Goal: Information Seeking & Learning: Learn about a topic

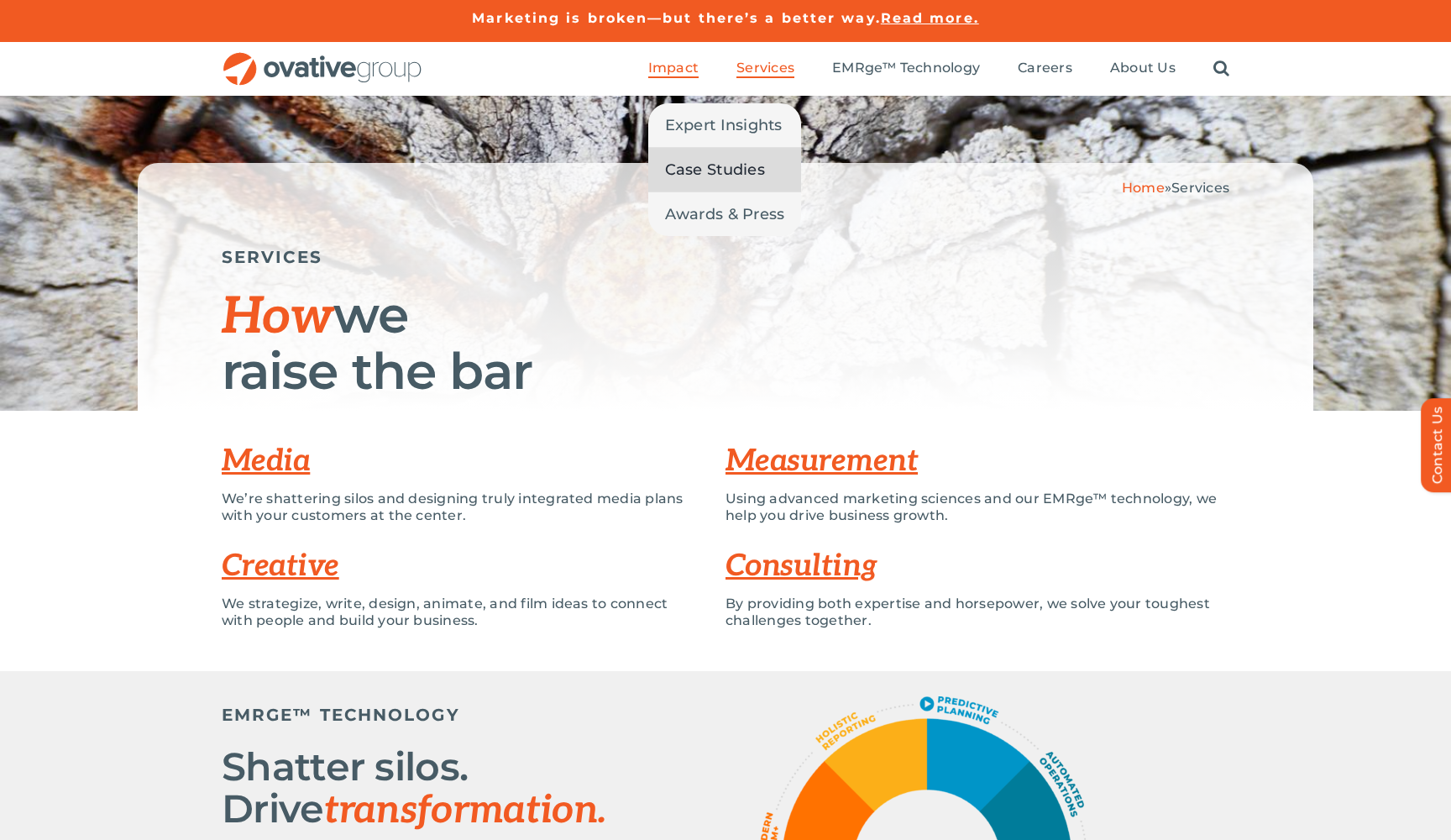
click at [708, 171] on span "Case Studies" at bounding box center [715, 169] width 100 height 24
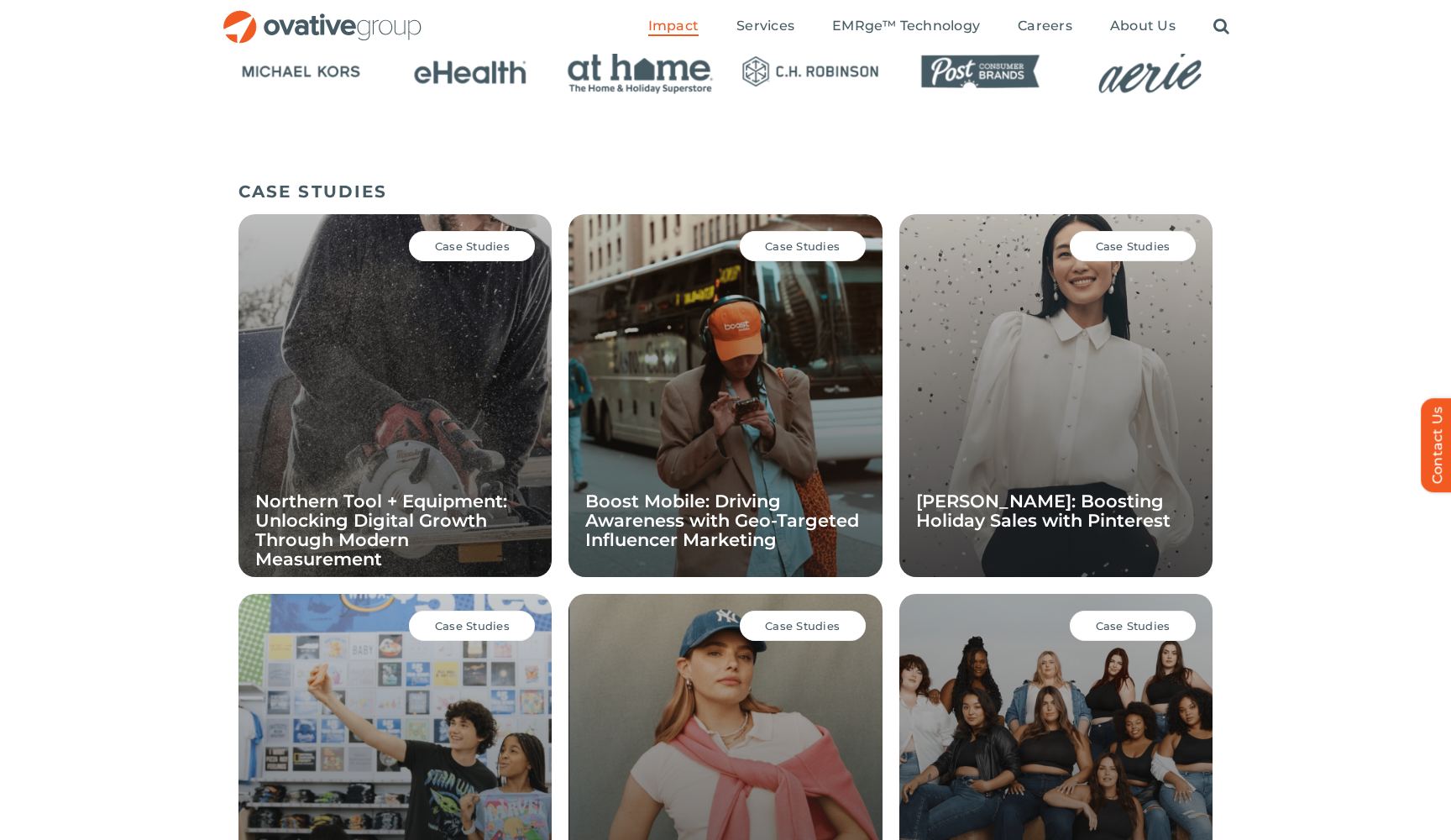
scroll to position [950, 0]
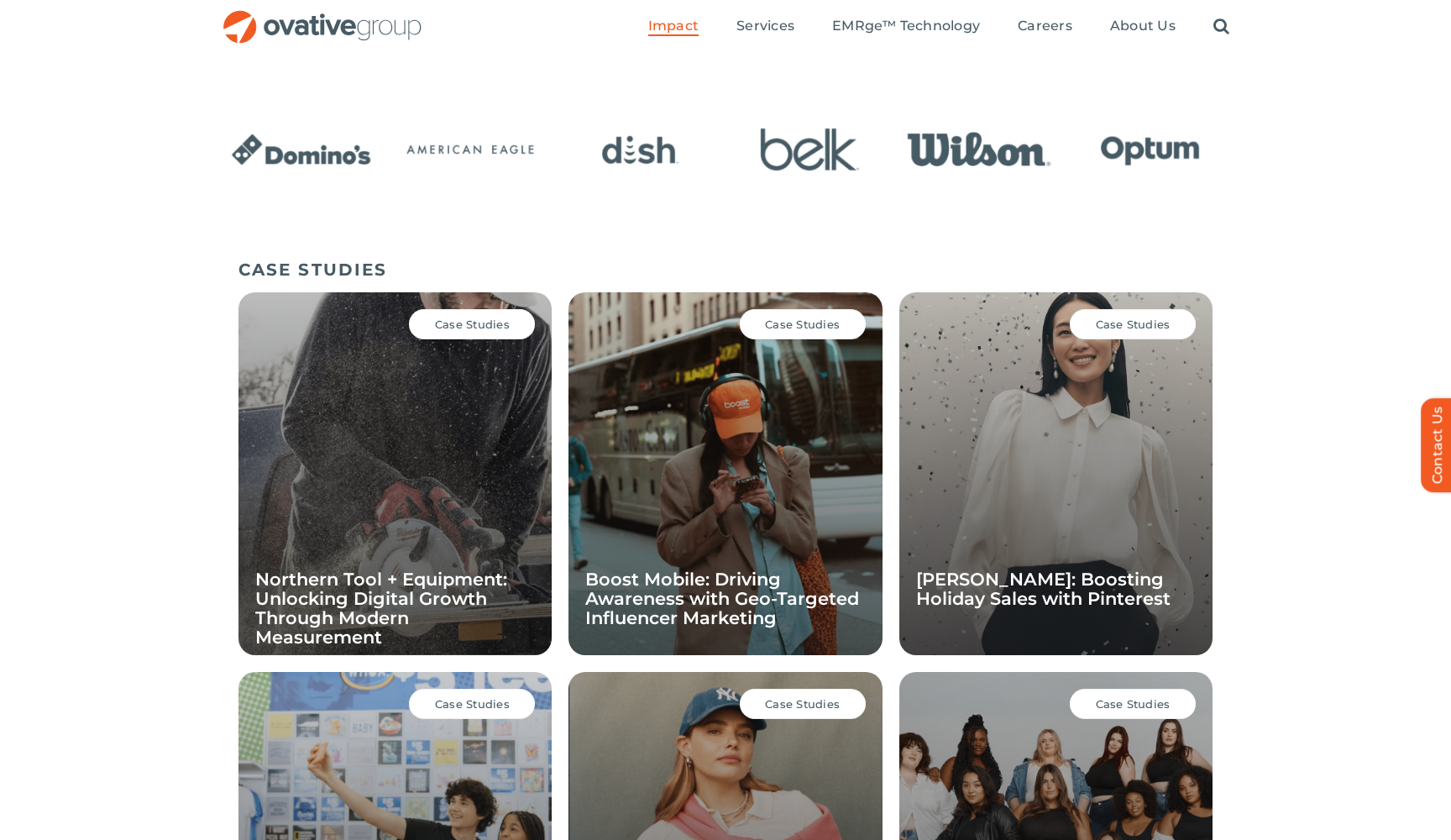
click at [1438, 7] on div "Search for: * Toggle Navigation Impact Expert Insights Case Studies Awards & Pr…" at bounding box center [726, 26] width 1451 height 54
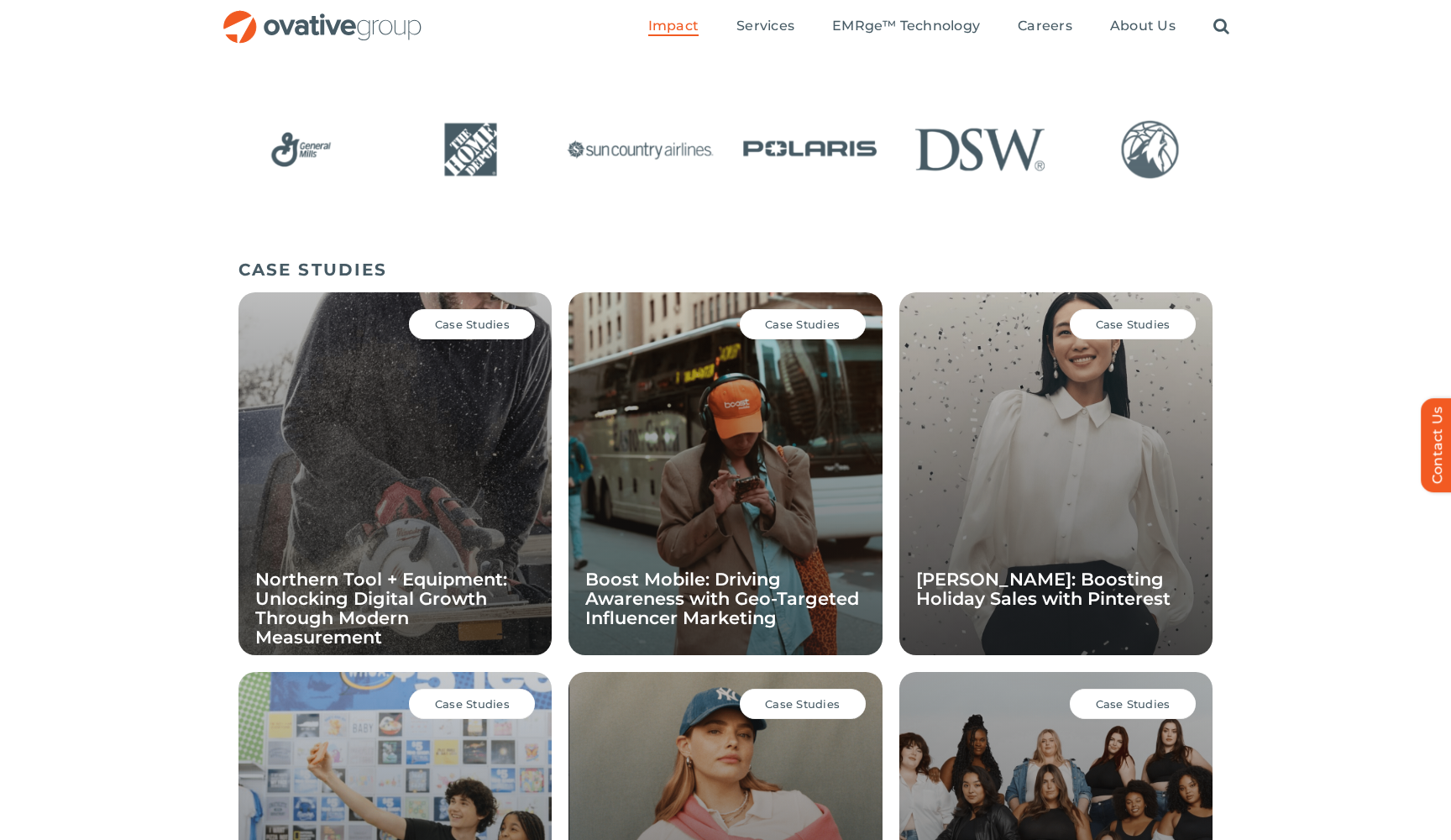
click at [616, 132] on img "9 / 24" at bounding box center [641, 149] width 159 height 65
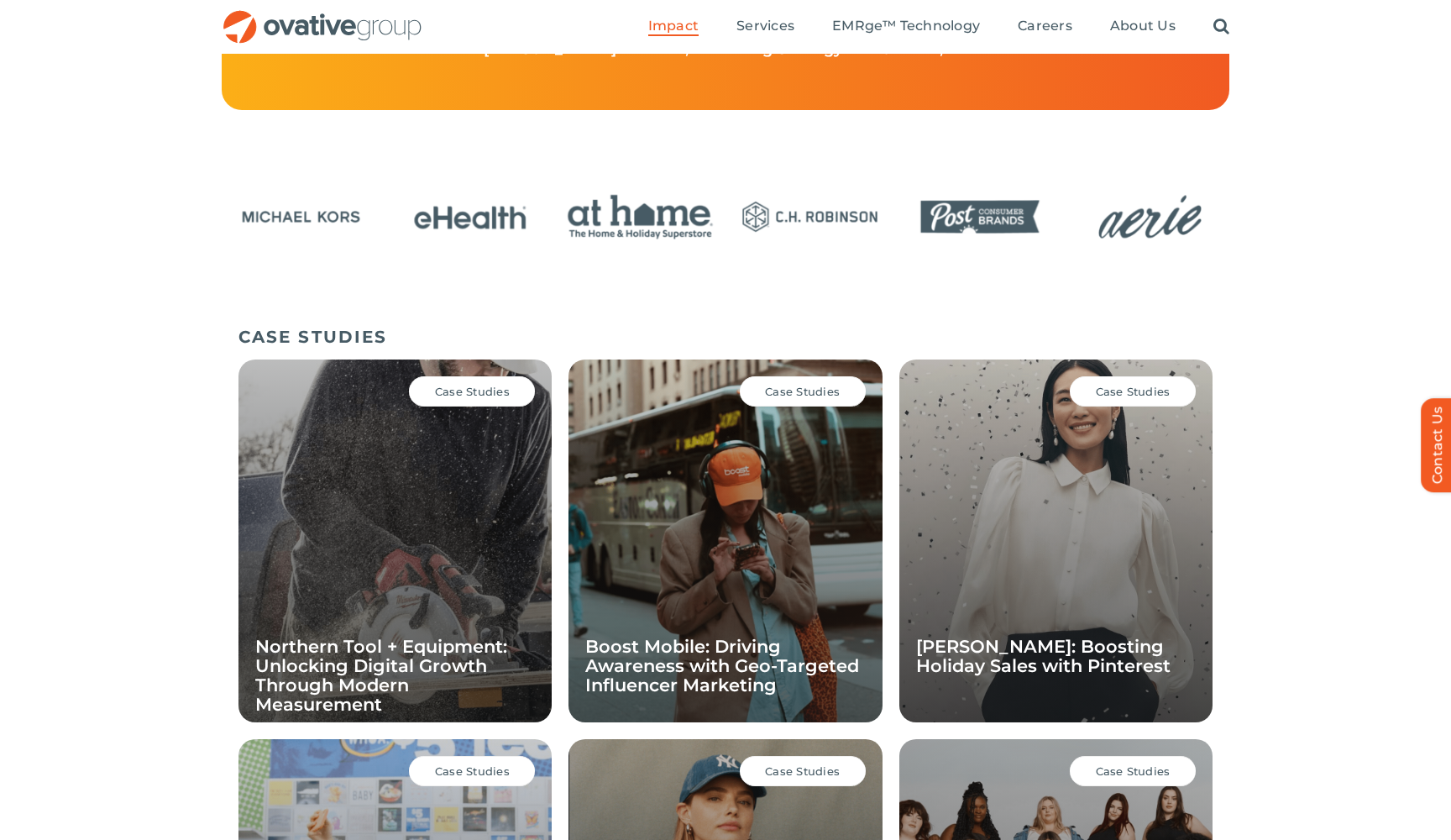
scroll to position [871, 0]
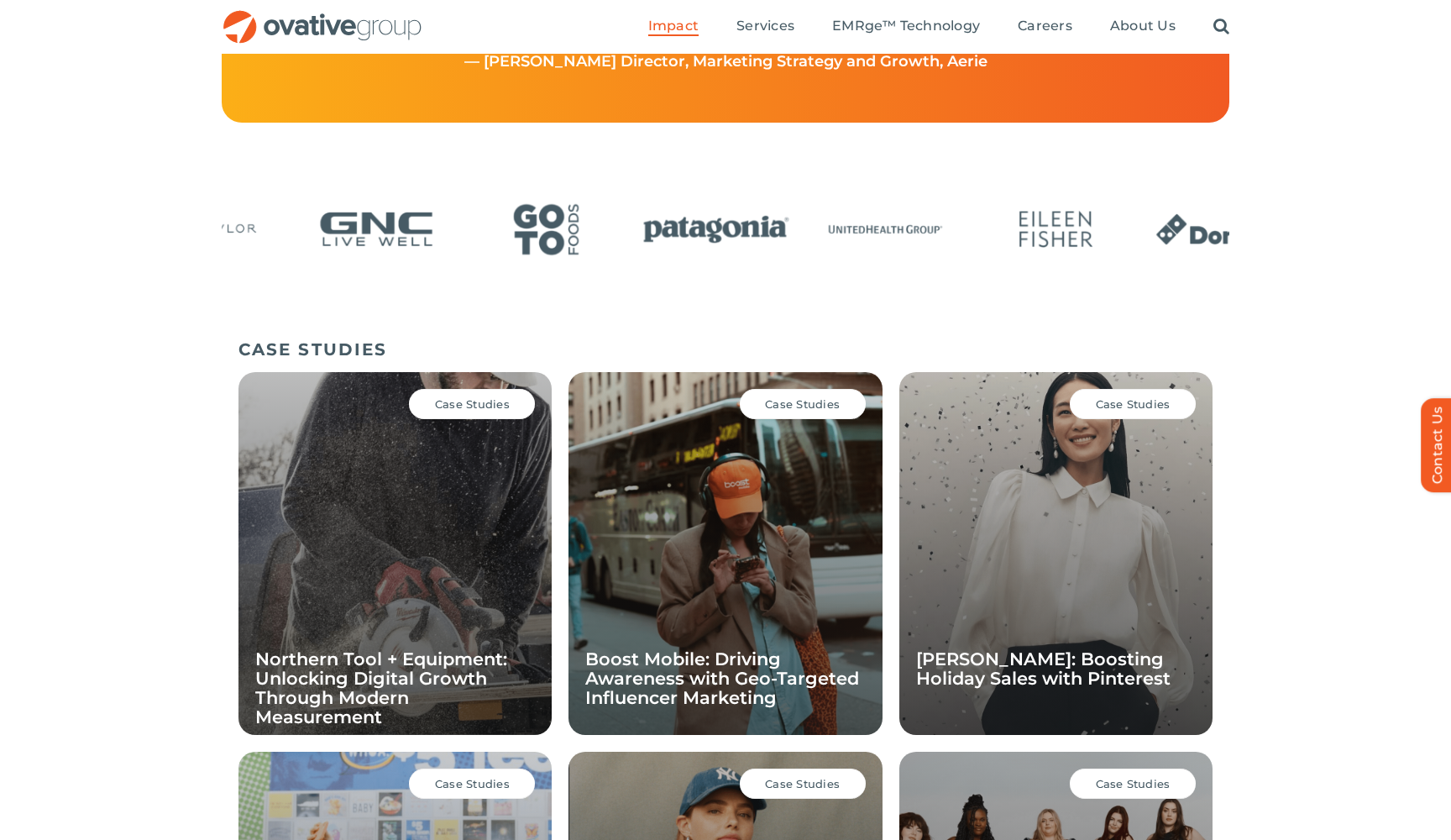
click at [1049, 265] on div "24 / 24" at bounding box center [1056, 231] width 159 height 69
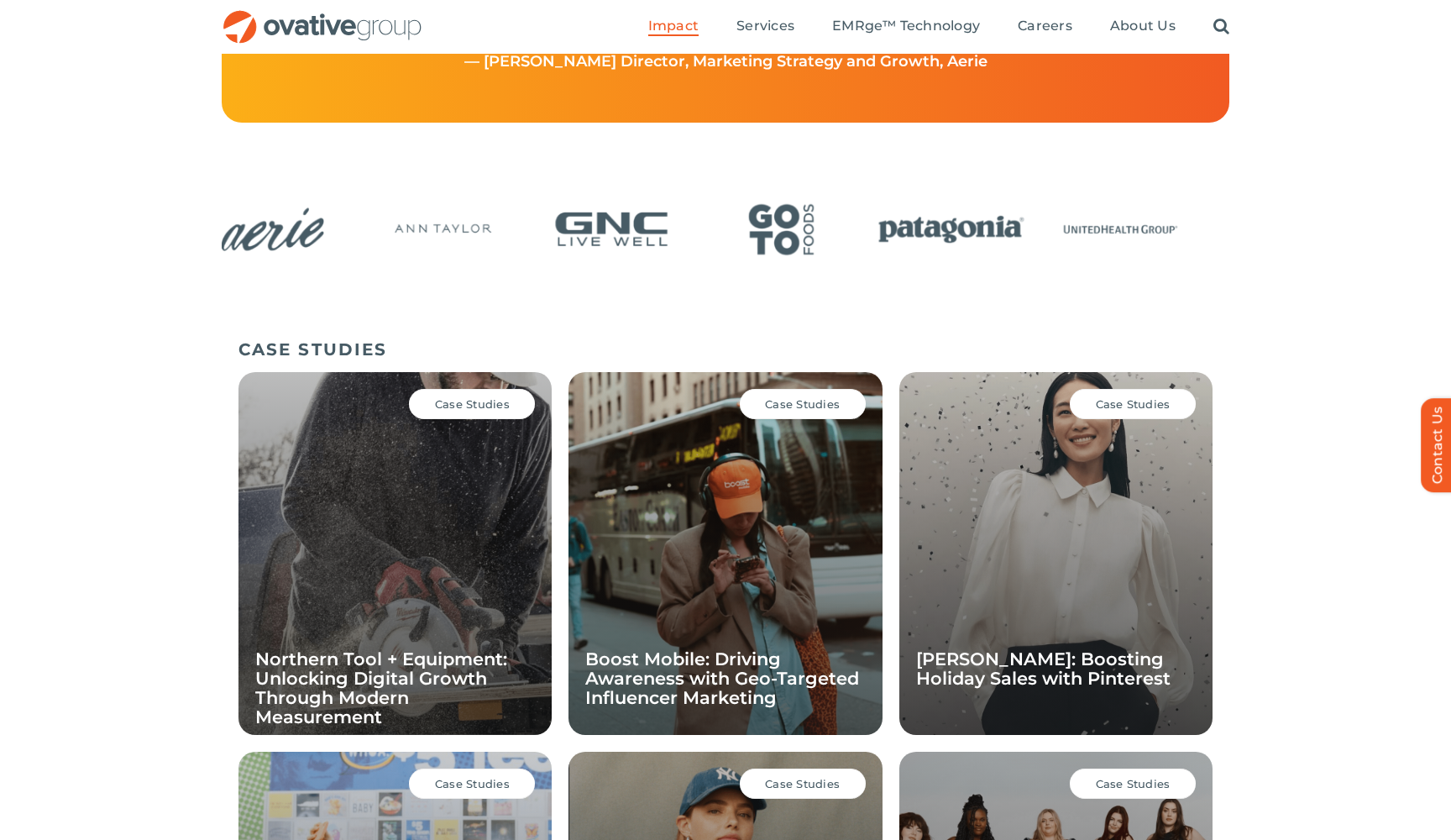
click at [1450, 313] on div at bounding box center [726, 260] width 1451 height 141
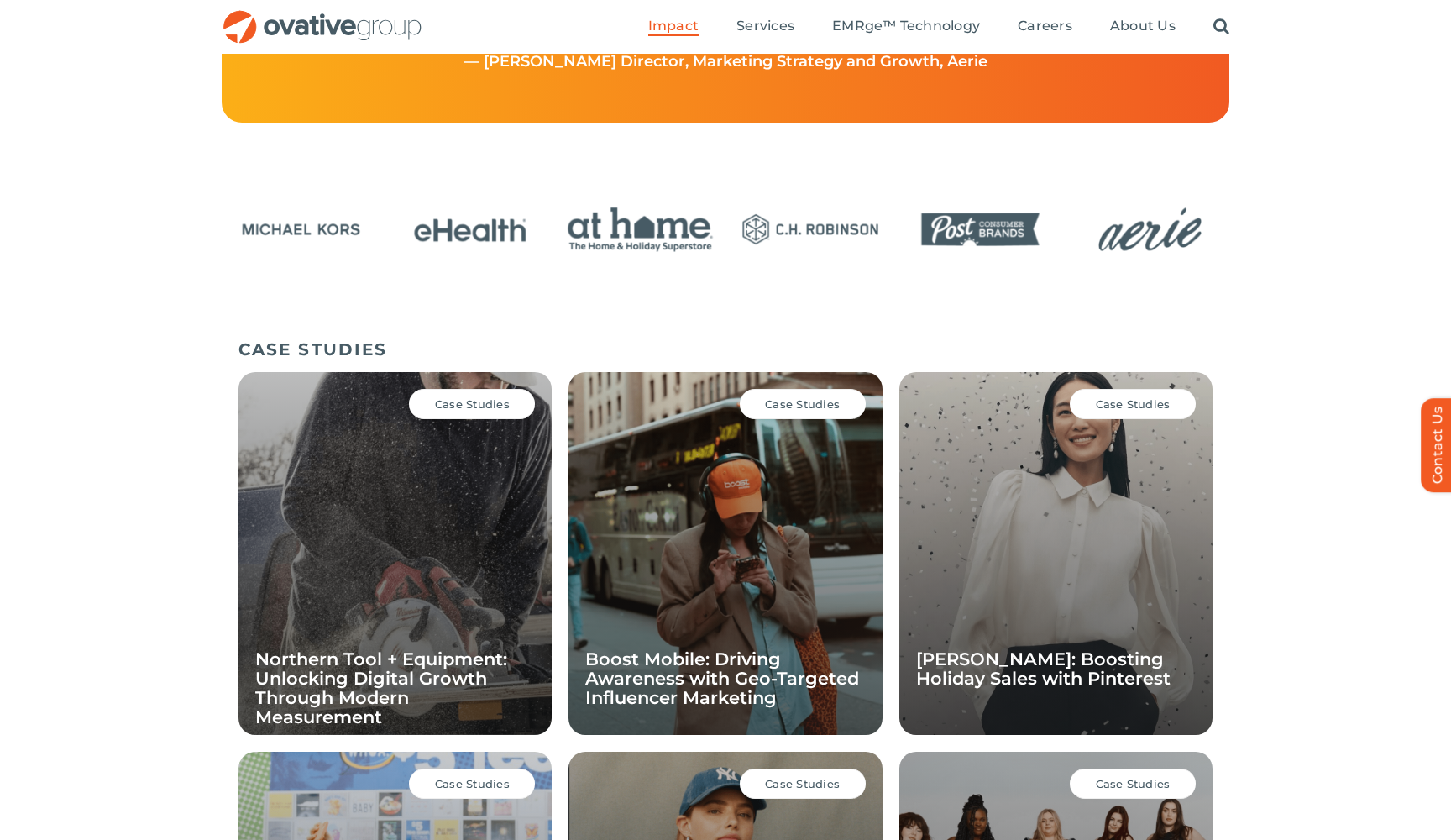
click at [1278, 220] on div at bounding box center [726, 260] width 1451 height 141
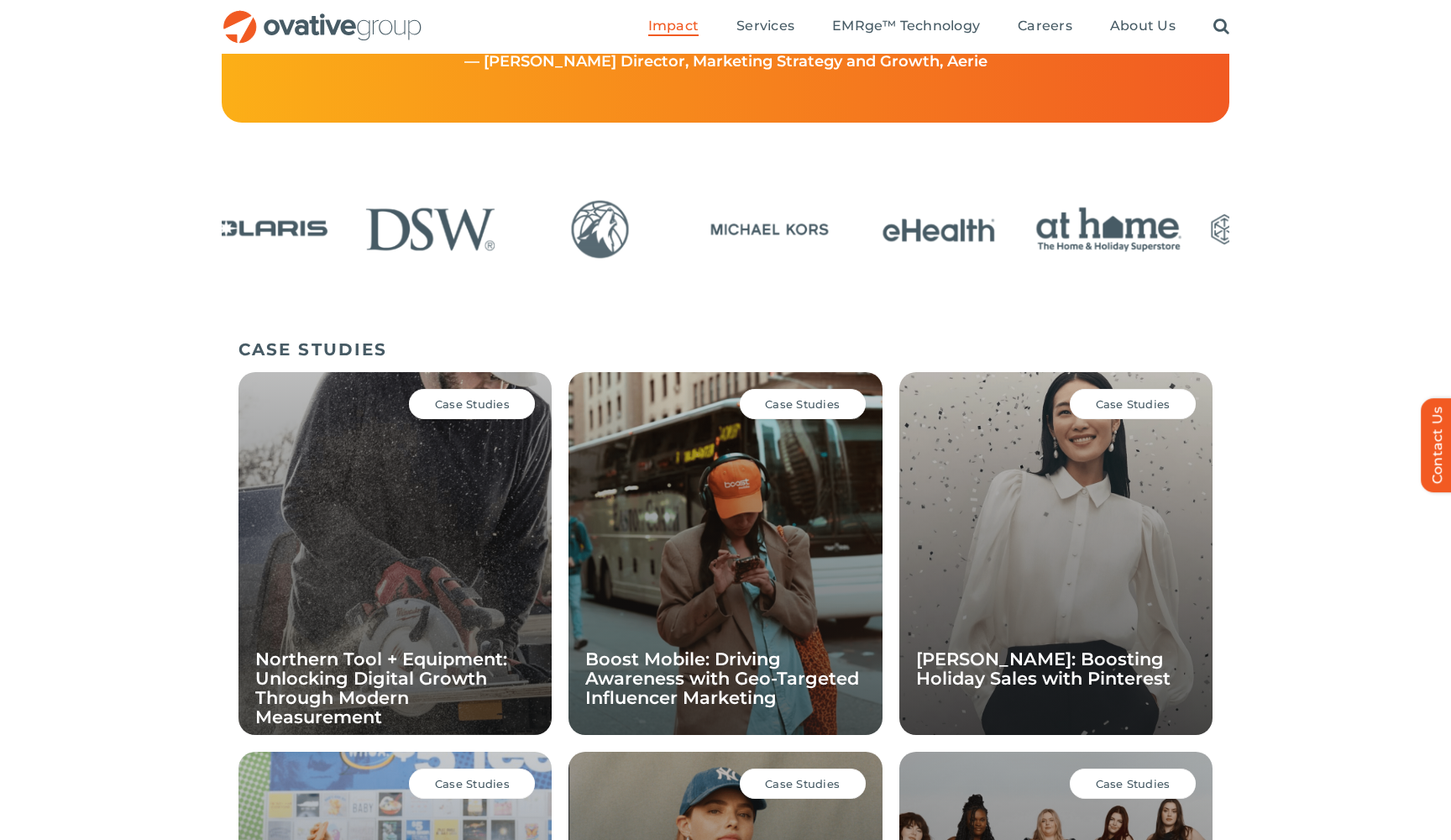
click at [1019, 279] on div at bounding box center [726, 247] width 1008 height 116
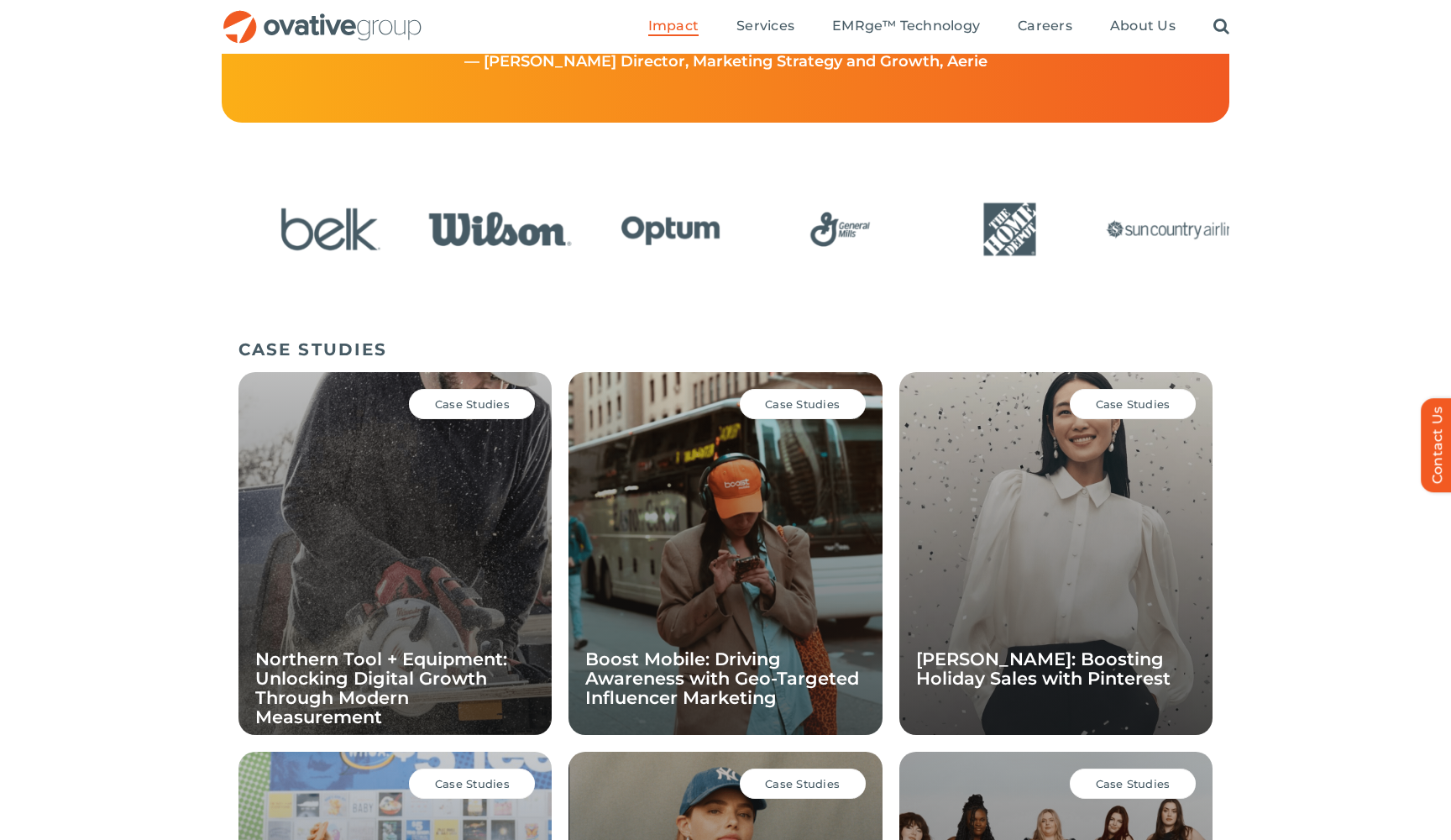
click at [750, 264] on div at bounding box center [246, 230] width 1008 height 82
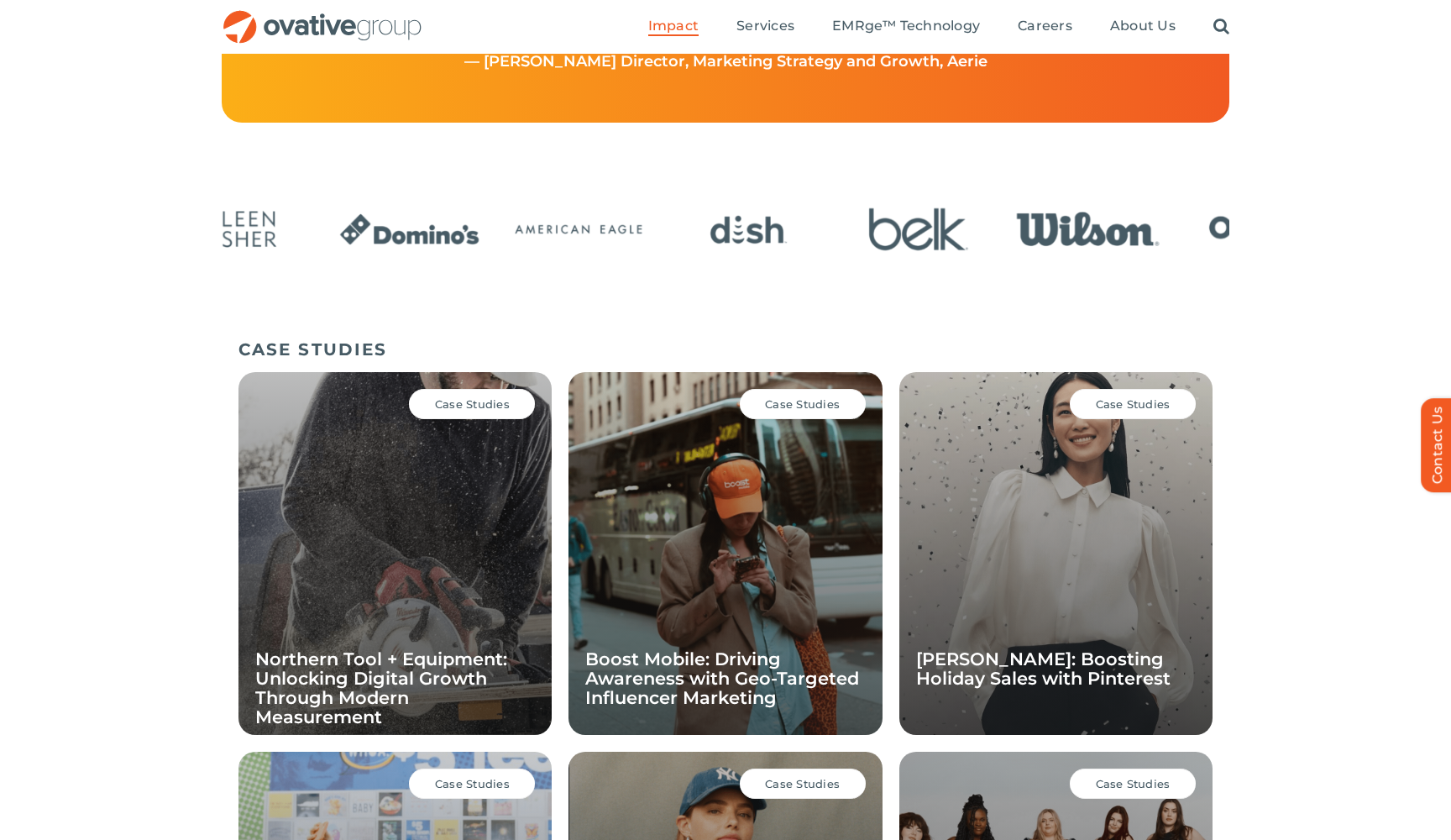
click at [828, 231] on img "3 / 24" at bounding box center [748, 229] width 159 height 65
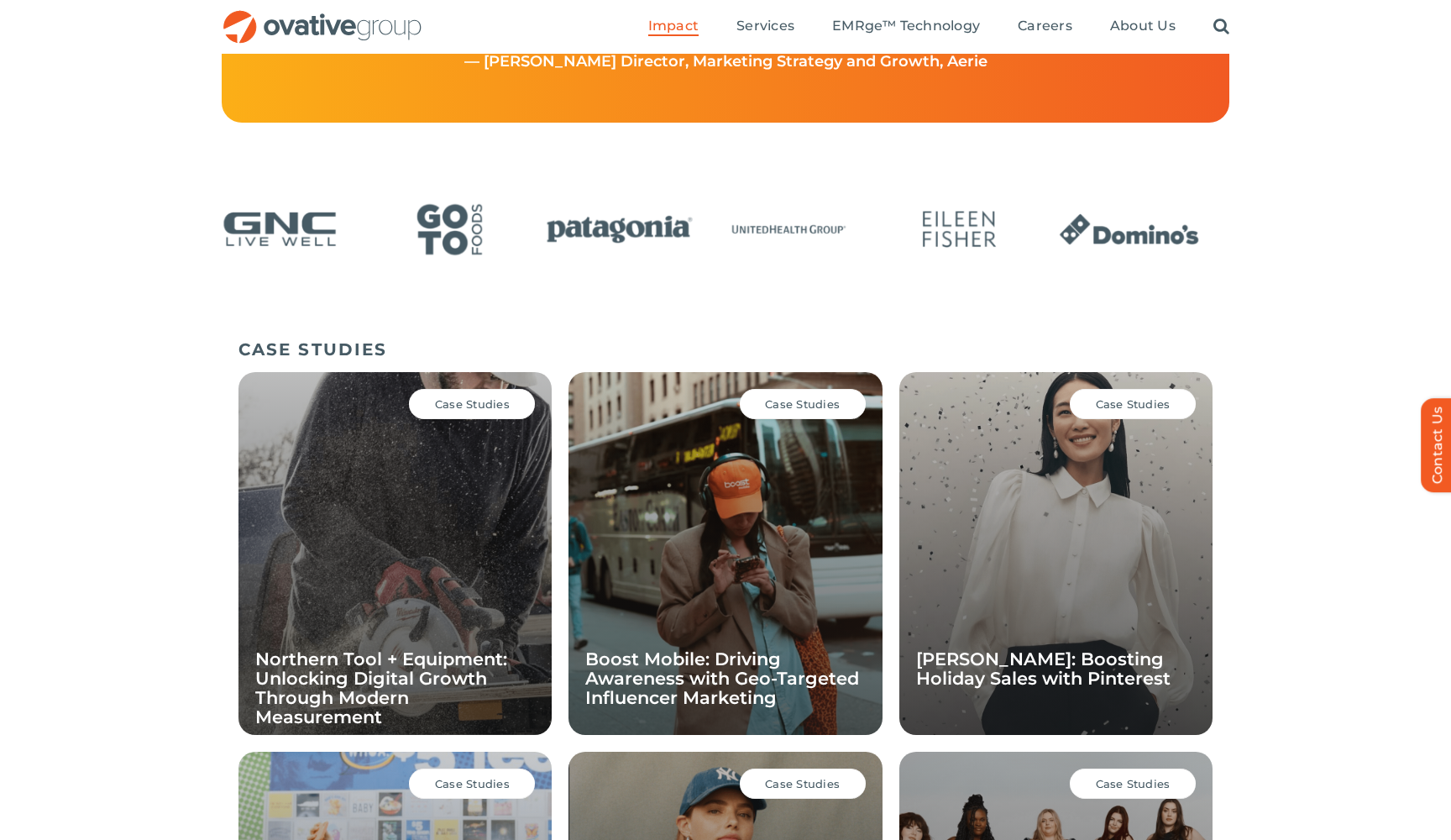
click at [1238, 222] on div at bounding box center [726, 260] width 1451 height 141
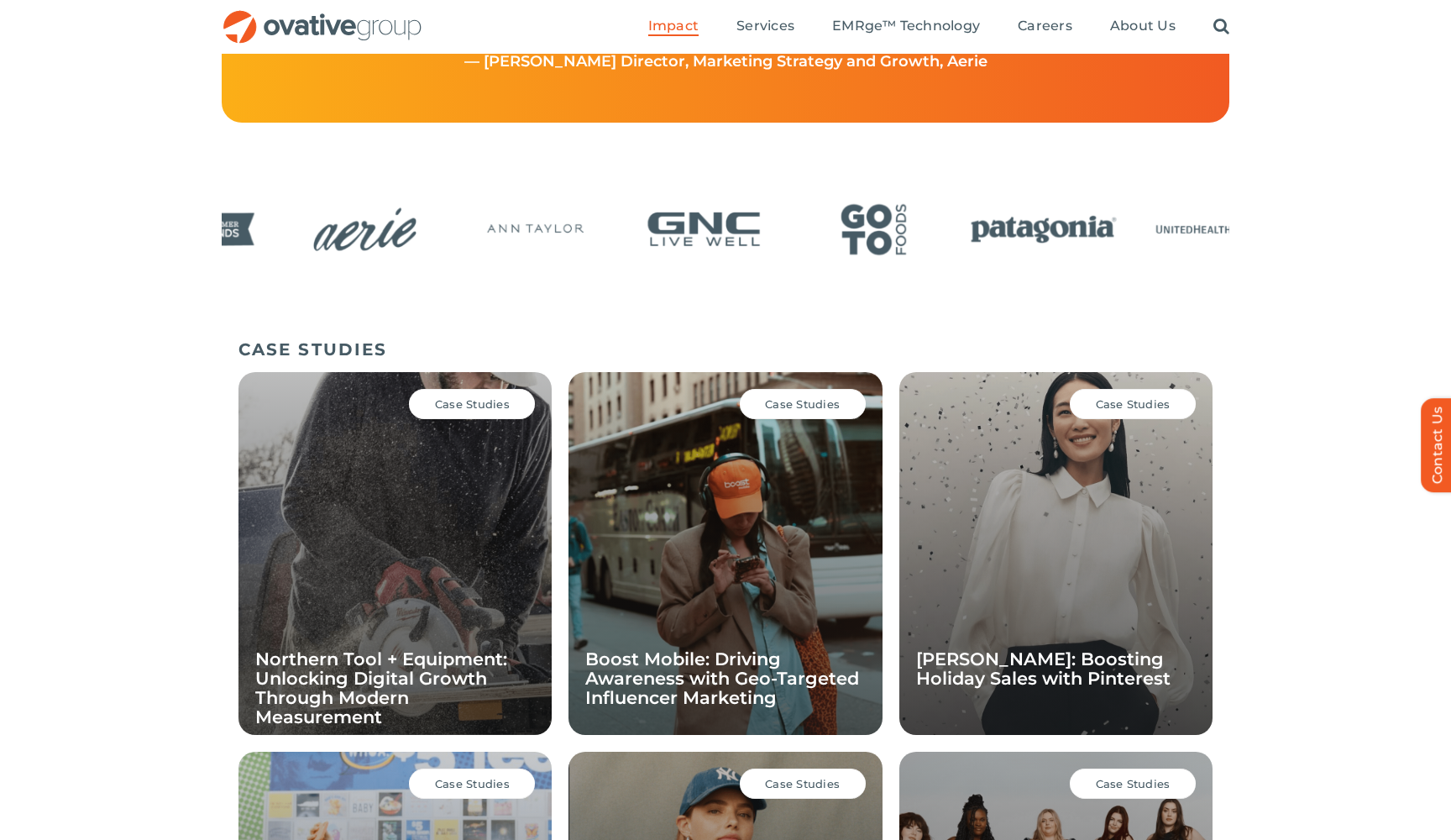
click at [614, 262] on div "19 / 24" at bounding box center [535, 231] width 159 height 69
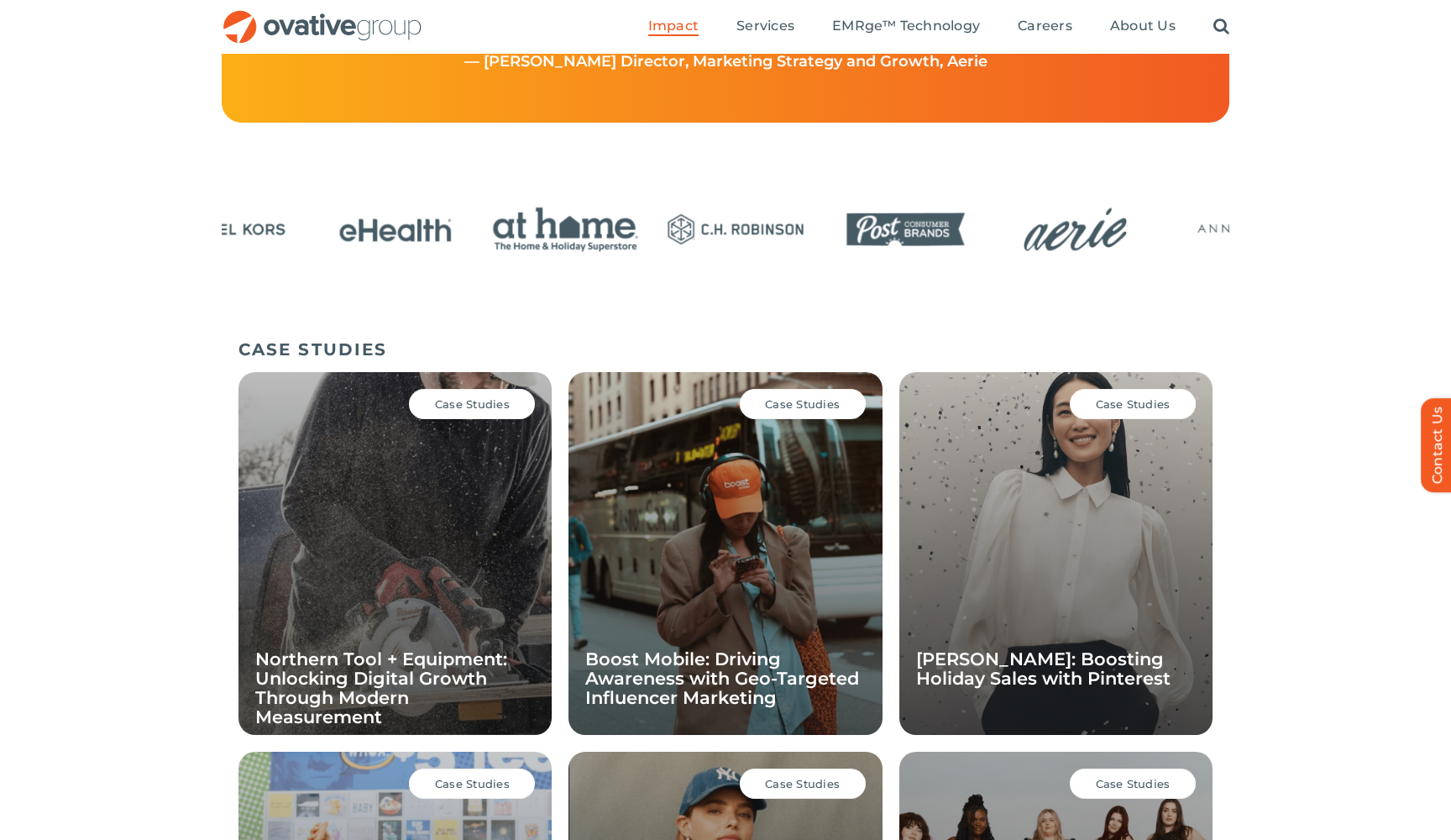
click at [1285, 262] on div at bounding box center [726, 260] width 1451 height 141
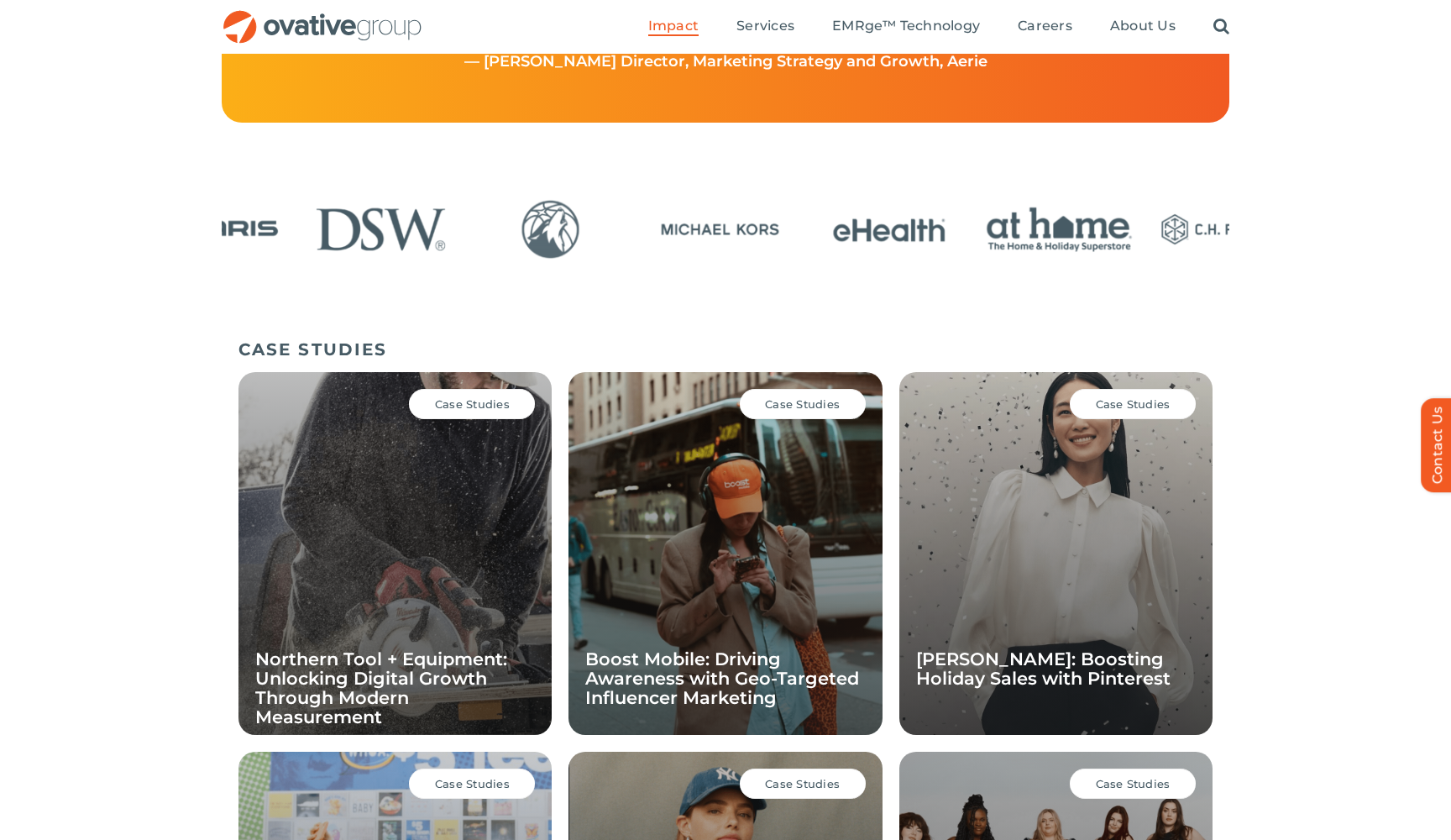
click at [800, 242] on img "13 / 24" at bounding box center [720, 229] width 159 height 65
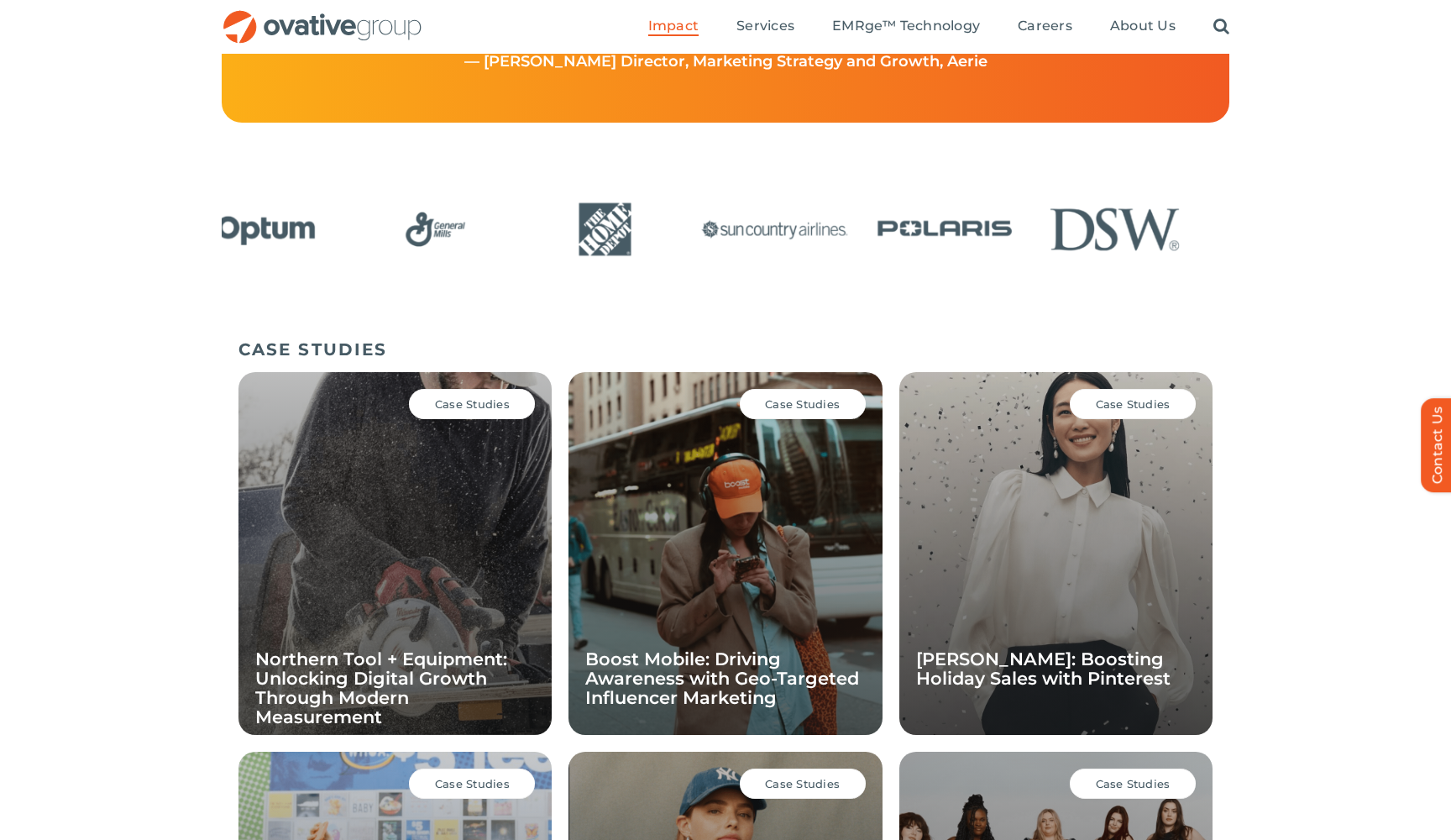
click at [776, 183] on div "Home » Impact » Case Studies IMPACT Driving sustainable growth It’s time we cha…" at bounding box center [726, 195] width 1401 height 1939
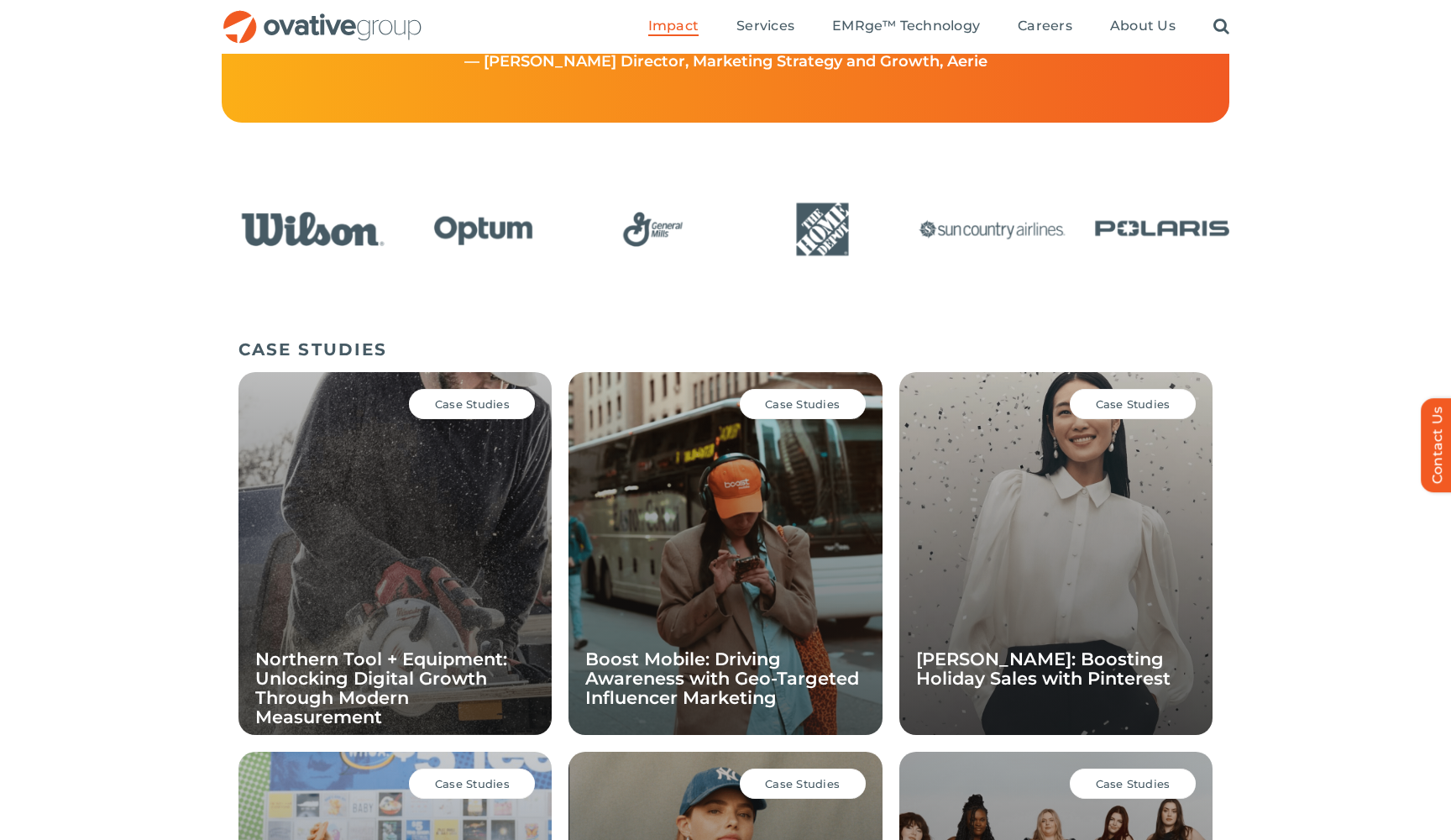
click at [733, 261] on img "7 / 24" at bounding box center [653, 229] width 159 height 65
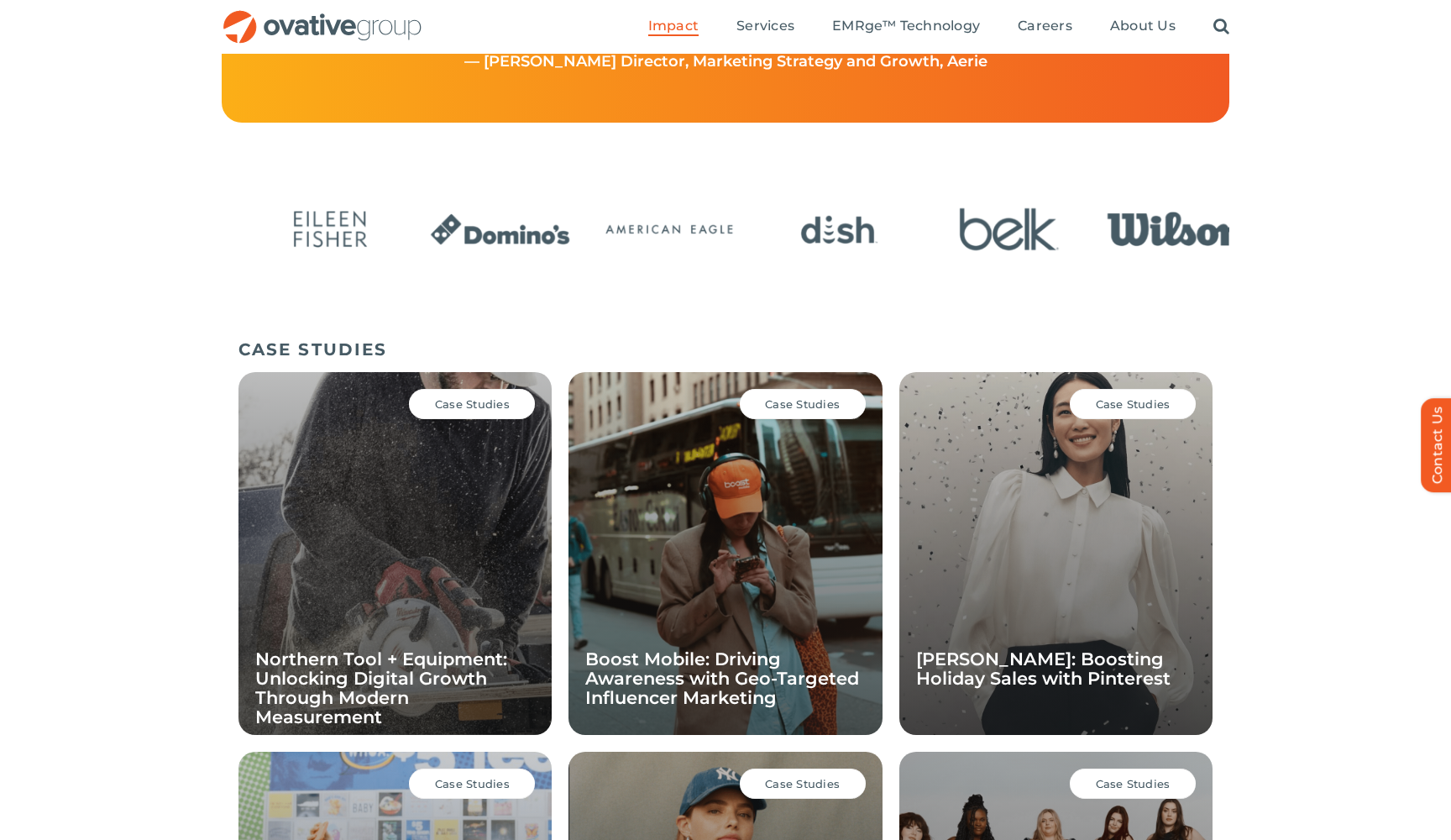
click at [749, 238] on img "2 / 24" at bounding box center [670, 229] width 159 height 65
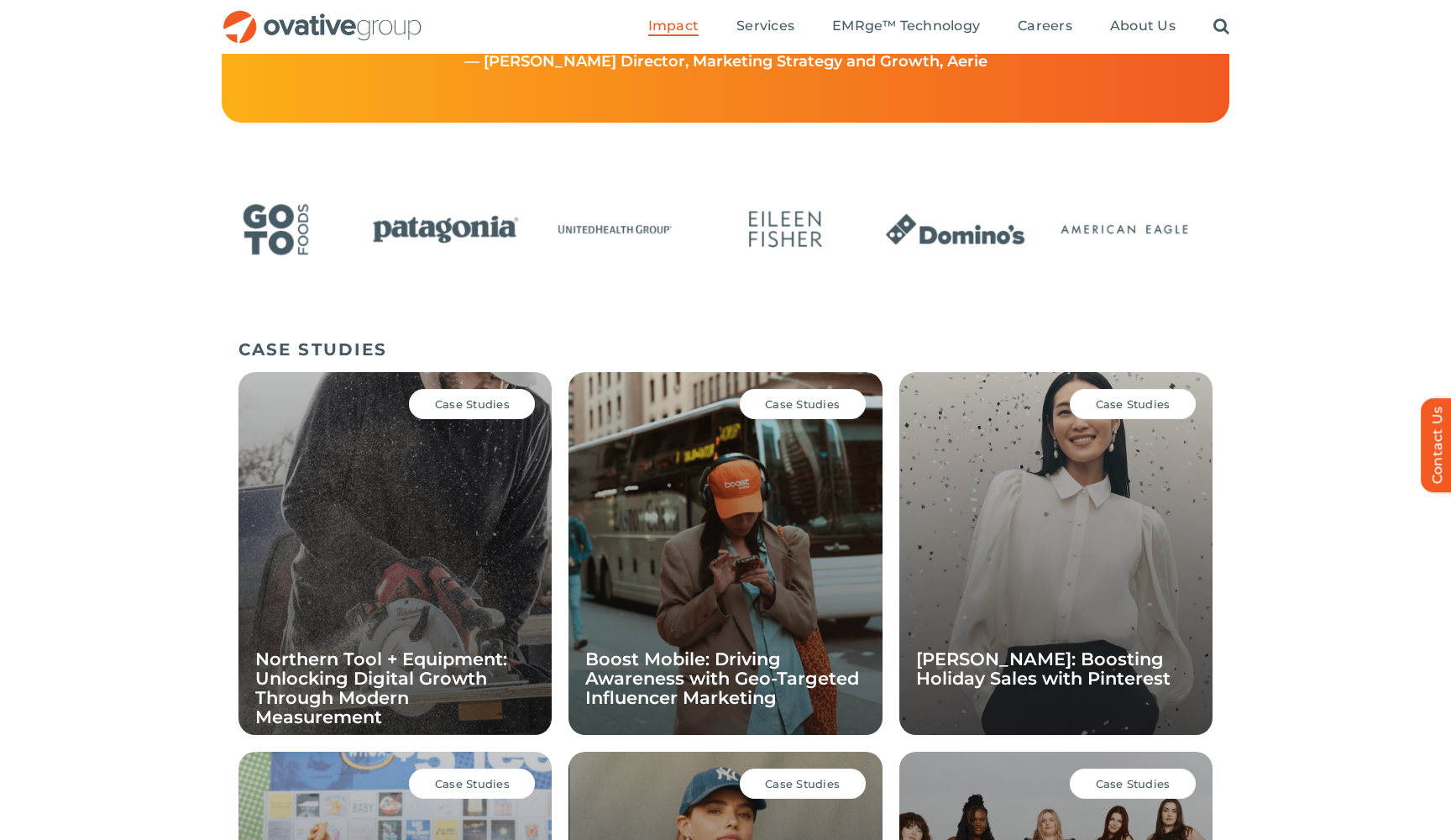
click at [638, 295] on div at bounding box center [726, 247] width 1008 height 116
